Goal: Task Accomplishment & Management: Complete application form

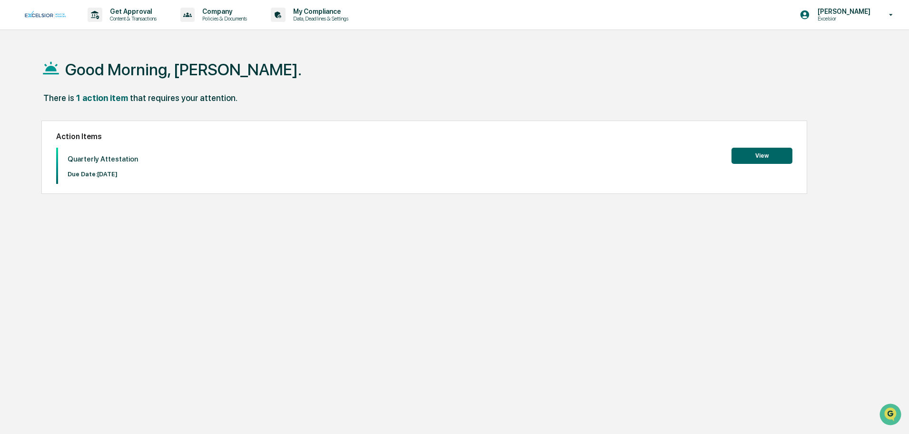
click at [754, 158] on button "View" at bounding box center [762, 156] width 61 height 16
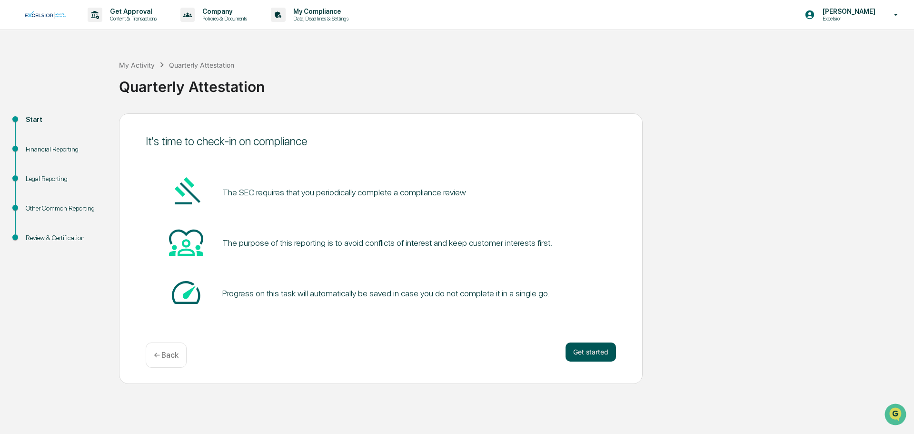
click at [588, 354] on button "Get started" at bounding box center [590, 351] width 50 height 19
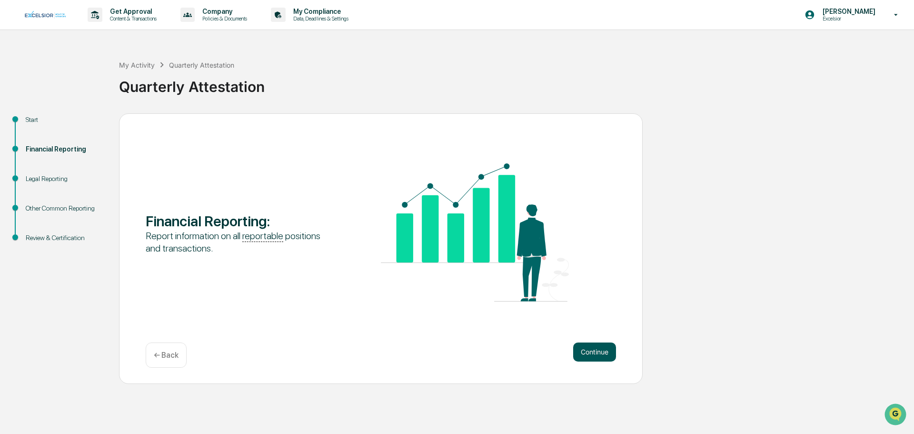
click at [588, 354] on button "Continue" at bounding box center [594, 351] width 43 height 19
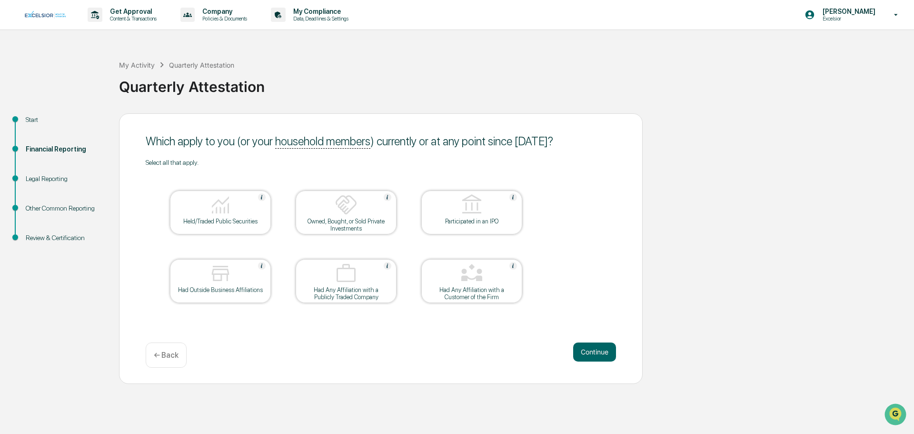
click at [229, 223] on div "Held/Traded Public Securities" at bounding box center [221, 221] width 86 height 7
click at [595, 350] on button "Continue" at bounding box center [594, 351] width 43 height 19
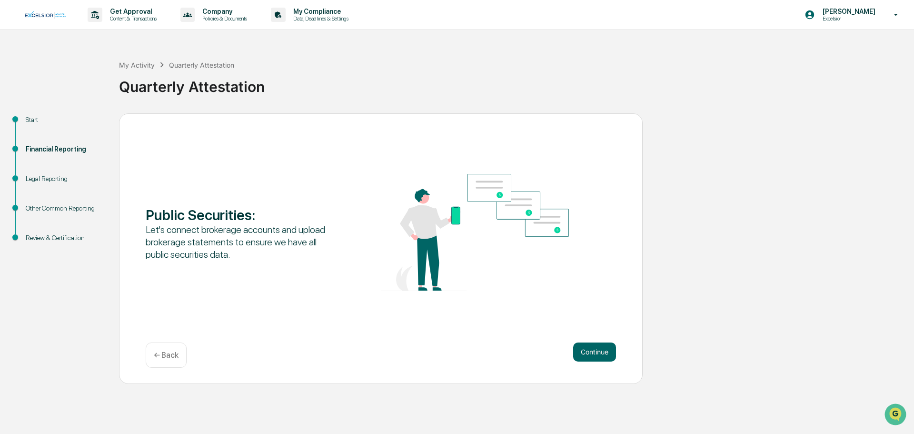
click at [595, 350] on button "Continue" at bounding box center [594, 351] width 43 height 19
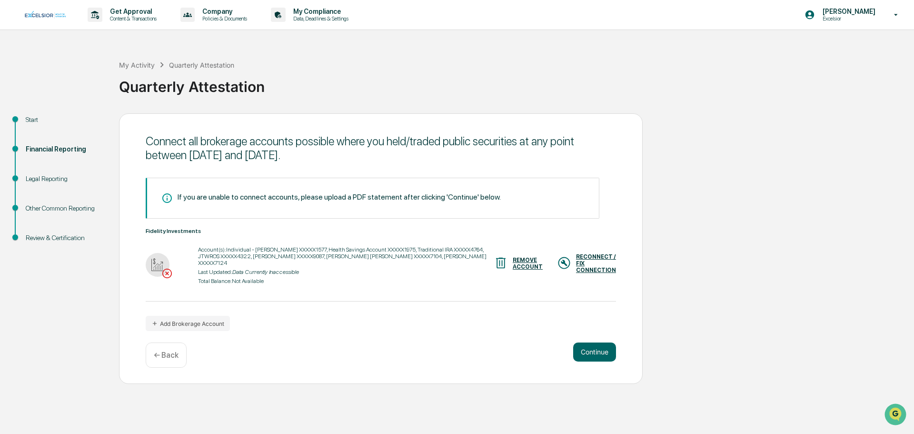
click at [577, 258] on div "RECONNECT / FIX CONNECTION" at bounding box center [596, 263] width 40 height 20
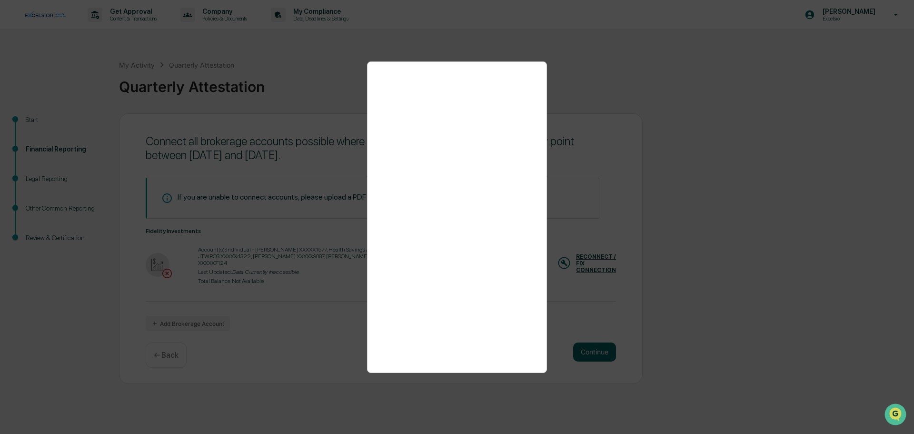
click at [697, 234] on div at bounding box center [457, 217] width 914 height 434
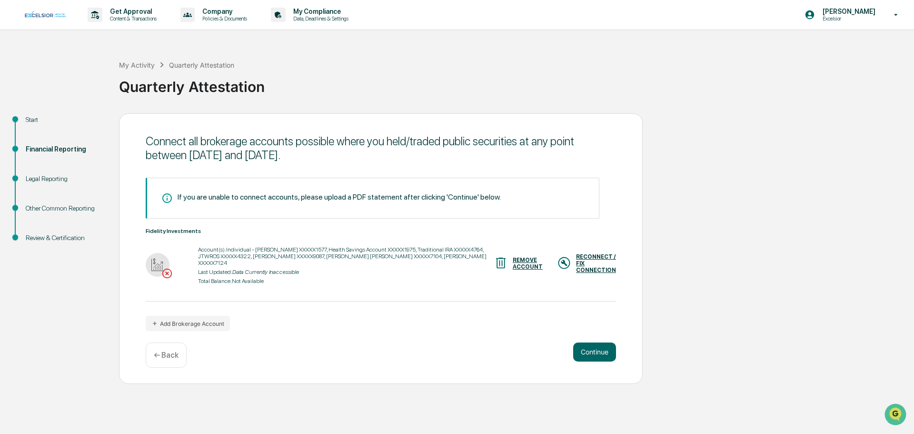
click at [576, 264] on div "RECONNECT / FIX CONNECTION" at bounding box center [596, 263] width 40 height 20
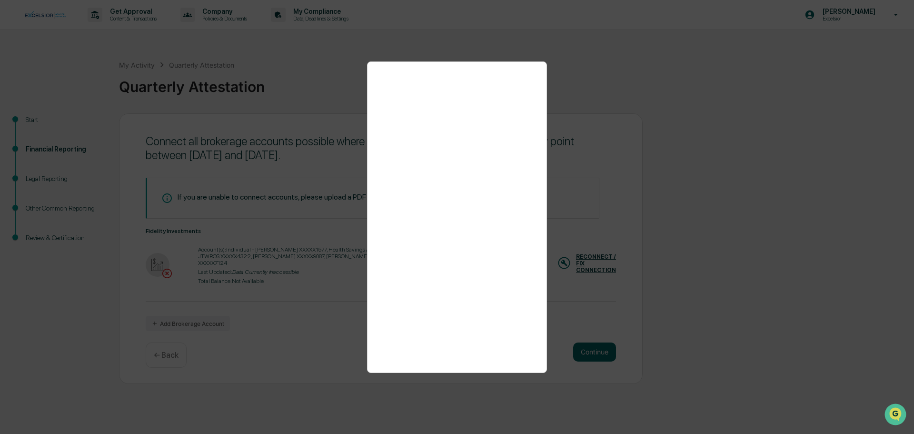
click at [674, 213] on div at bounding box center [457, 217] width 914 height 434
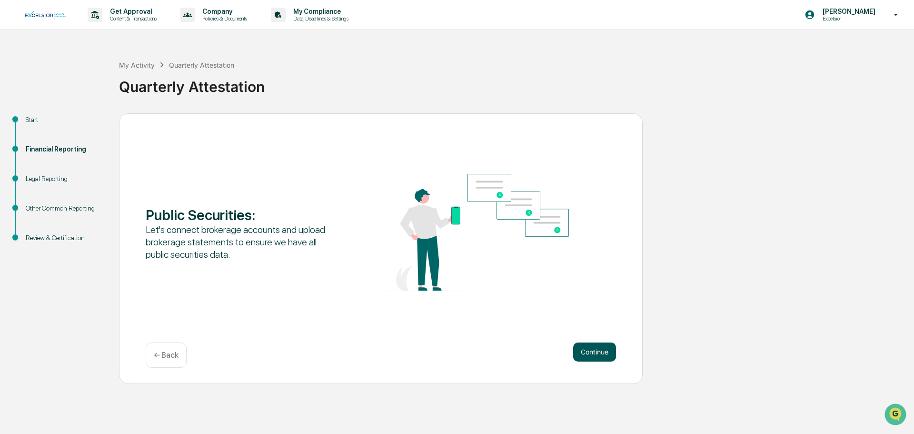
click at [596, 356] on button "Continue" at bounding box center [594, 351] width 43 height 19
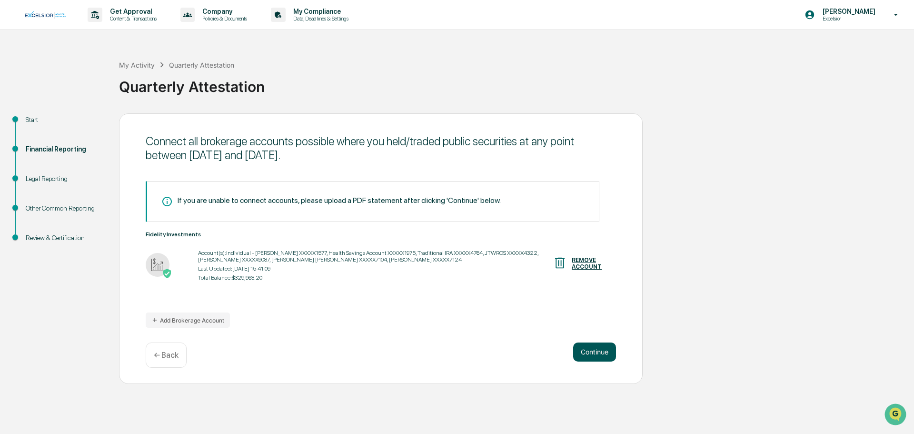
click at [594, 352] on button "Continue" at bounding box center [594, 351] width 43 height 19
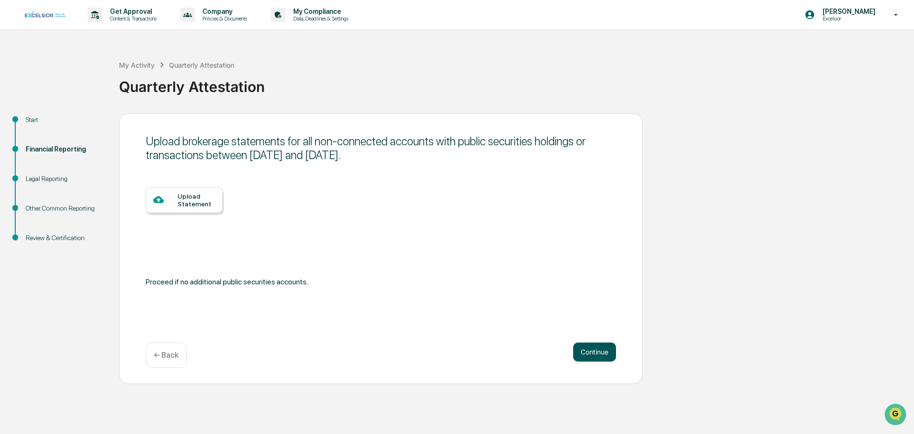
click at [591, 351] on button "Continue" at bounding box center [594, 351] width 43 height 19
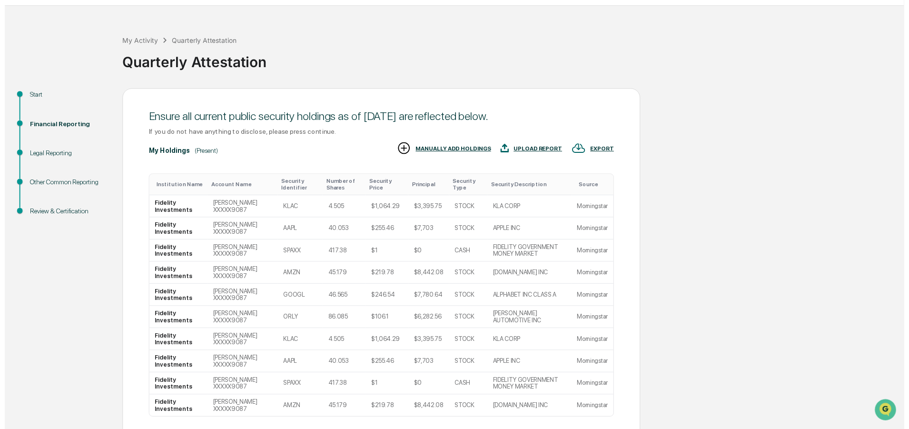
scroll to position [94, 0]
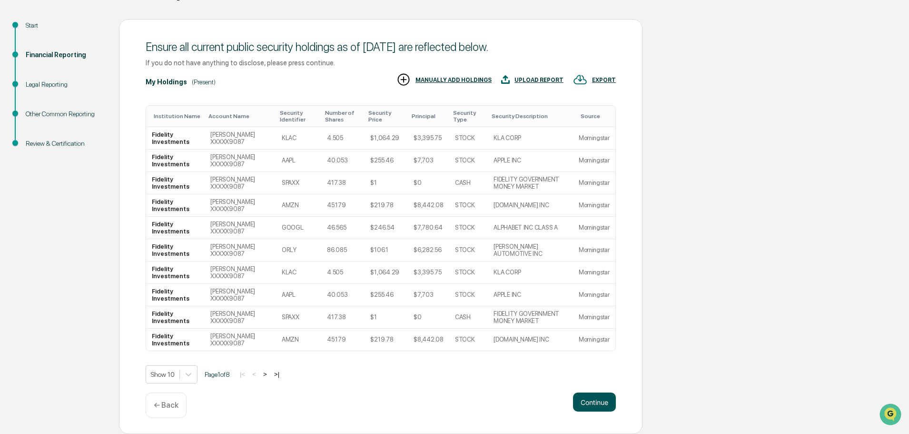
click at [590, 397] on button "Continue" at bounding box center [594, 401] width 43 height 19
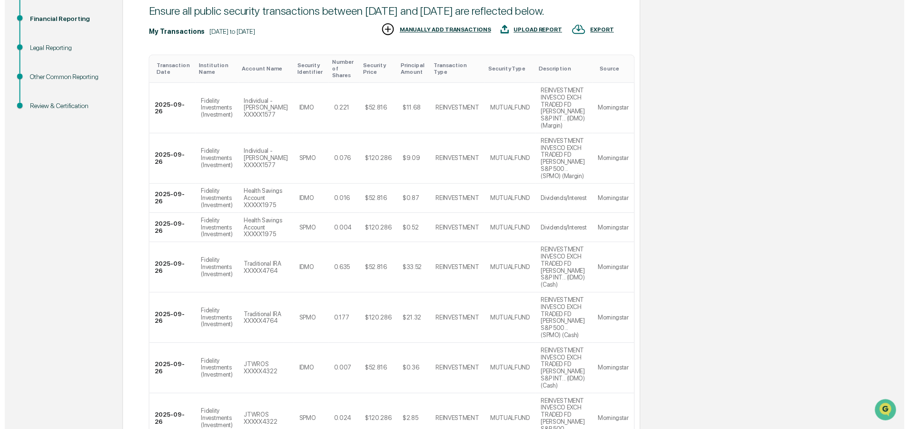
scroll to position [294, 0]
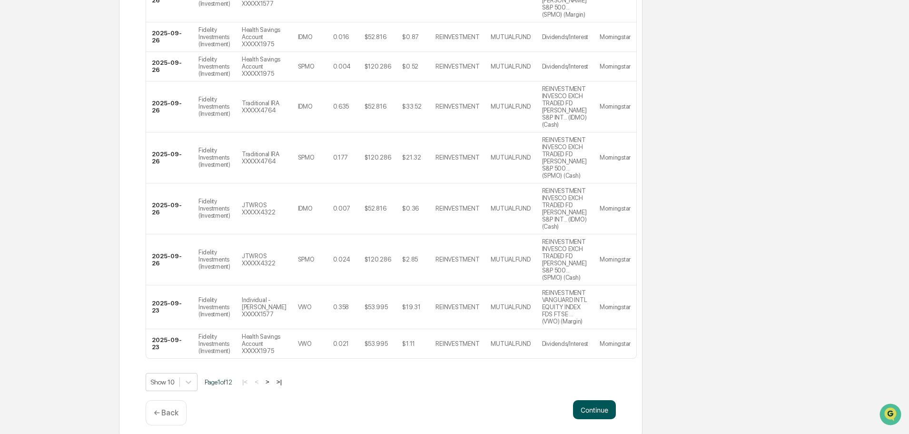
click at [594, 400] on button "Continue" at bounding box center [594, 409] width 43 height 19
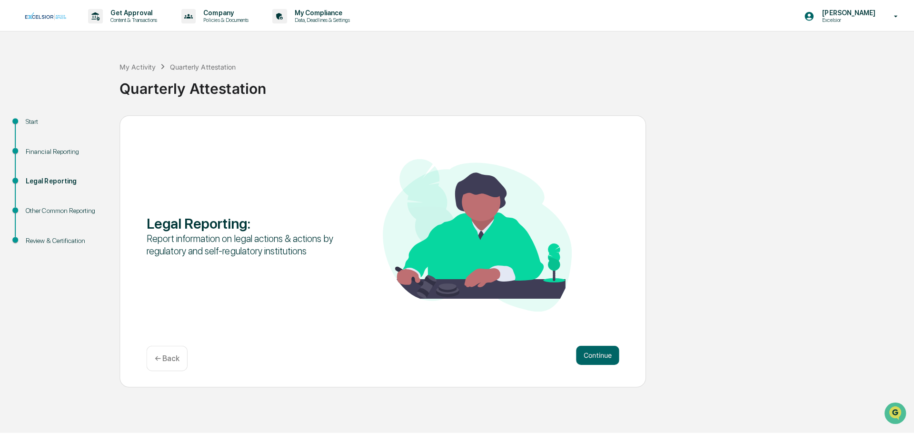
scroll to position [0, 0]
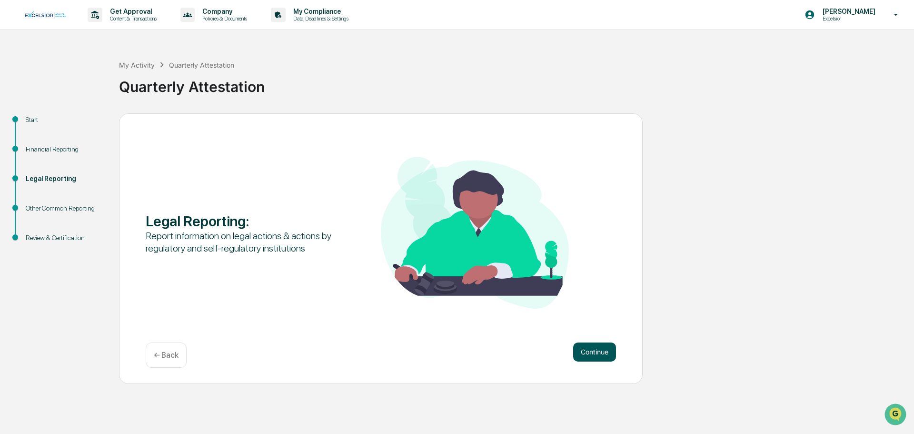
click at [592, 349] on button "Continue" at bounding box center [594, 351] width 43 height 19
